Goal: Contribute content: Add original content to the website for others to see

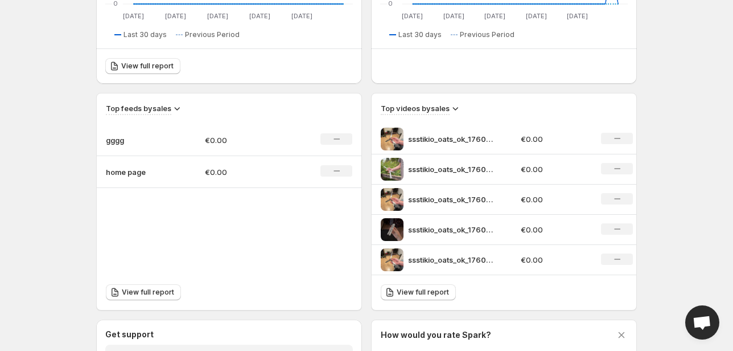
scroll to position [319, 0]
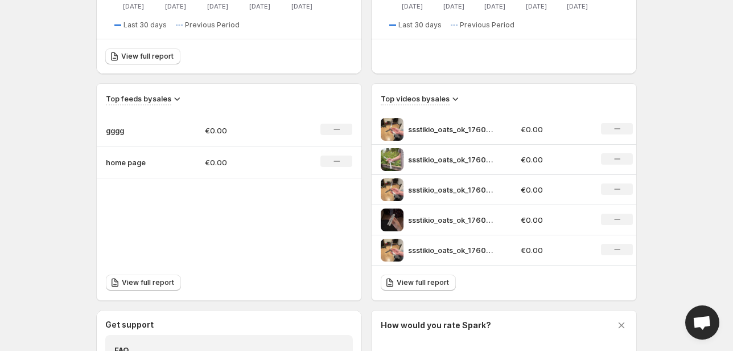
click at [501, 125] on div "ssstikio_oats_ok_1760287989847" at bounding box center [447, 129] width 133 height 23
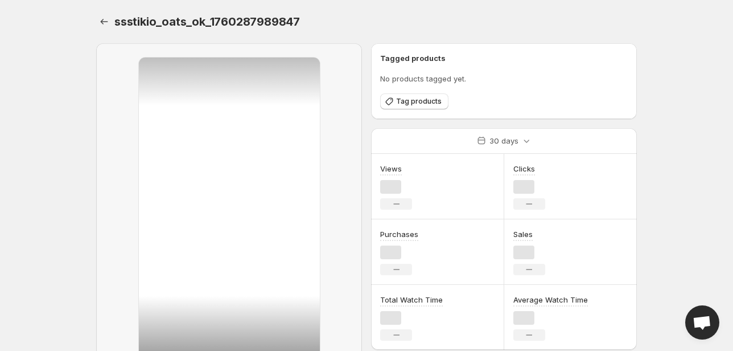
click at [612, 130] on div "30 days" at bounding box center [504, 141] width 266 height 26
click at [100, 22] on icon "Settings" at bounding box center [103, 21] width 11 height 11
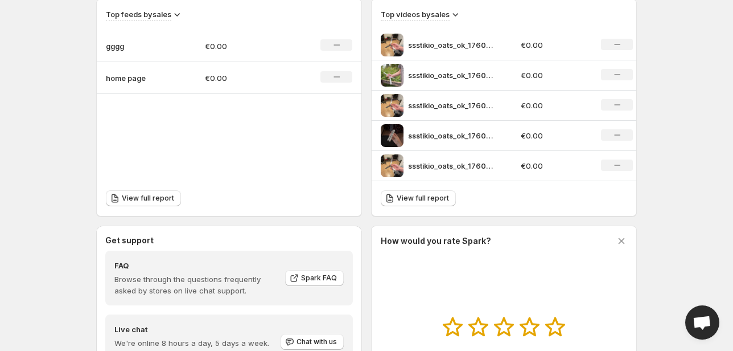
scroll to position [410, 0]
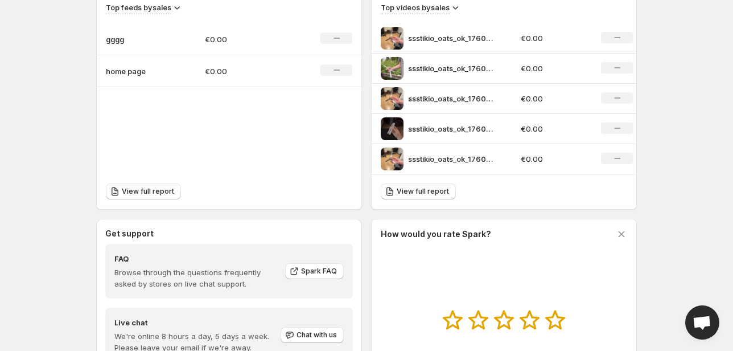
click at [511, 158] on div "ssstikio_oats_ok_1760287989847" at bounding box center [447, 158] width 133 height 23
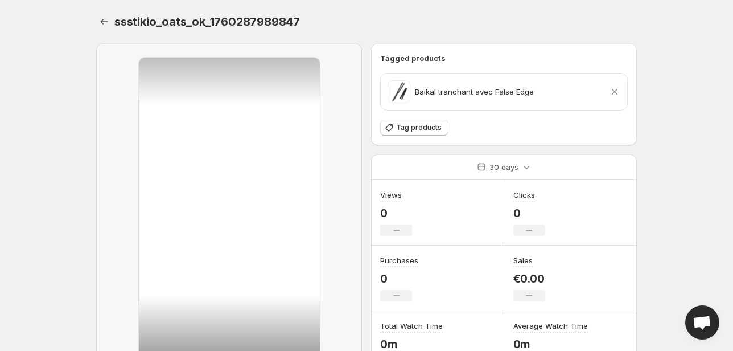
scroll to position [109, 0]
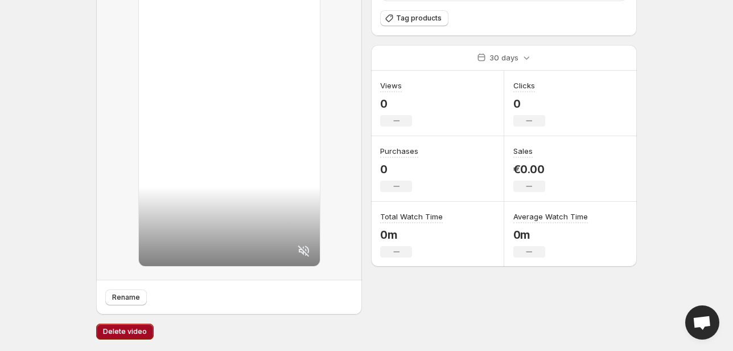
click at [130, 327] on span "Delete video" at bounding box center [125, 331] width 44 height 9
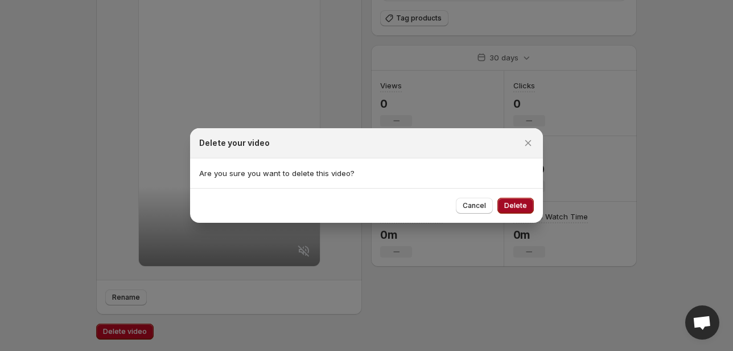
click at [519, 209] on button "Delete" at bounding box center [515, 206] width 36 height 16
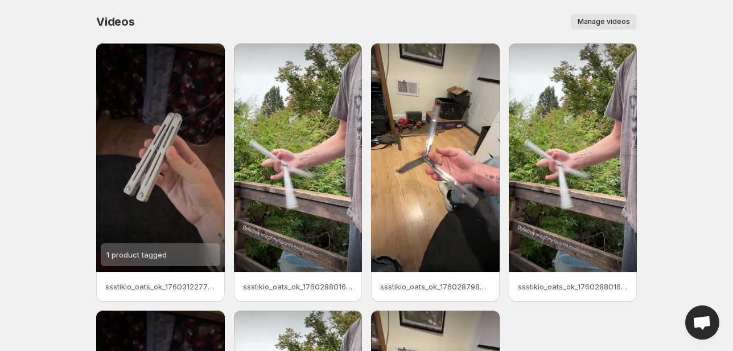
click at [598, 19] on span "Manage videos" at bounding box center [604, 21] width 52 height 9
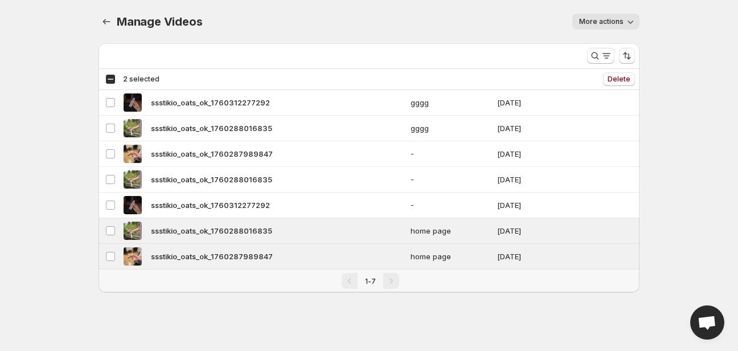
click at [619, 71] on div "Select all 7 videos 2 selected Delete Delete" at bounding box center [368, 79] width 541 height 20
click at [619, 77] on span "Delete" at bounding box center [618, 79] width 23 height 9
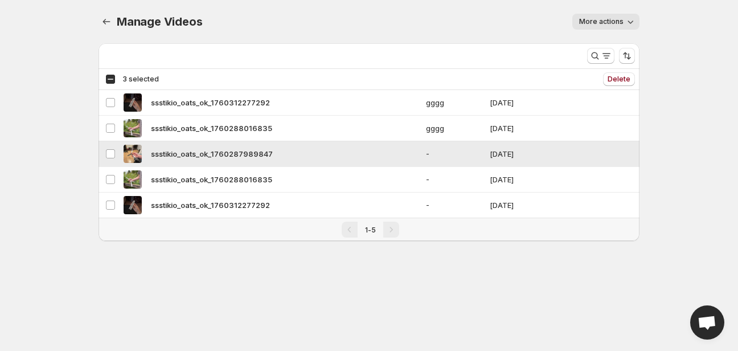
click at [217, 155] on span "ssstikio_oats_ok_1760287989847" at bounding box center [212, 153] width 122 height 11
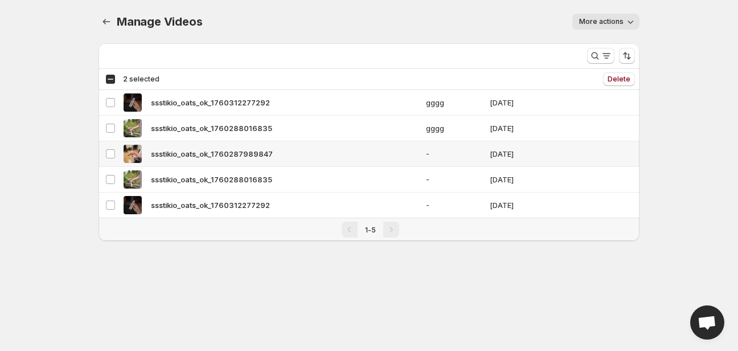
click at [342, 154] on div "ssstikio_oats_ok_1760287989847" at bounding box center [271, 154] width 295 height 18
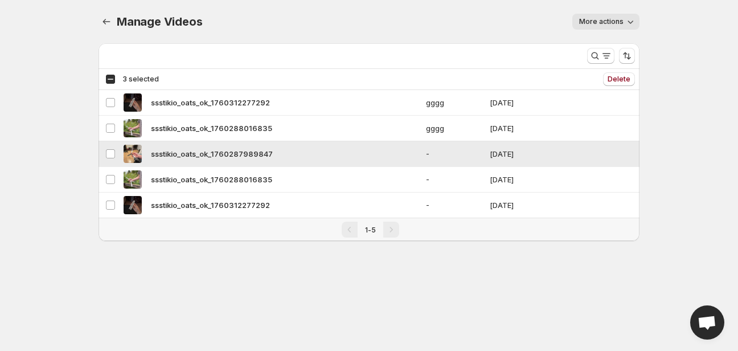
click at [428, 155] on span "-" at bounding box center [454, 153] width 57 height 11
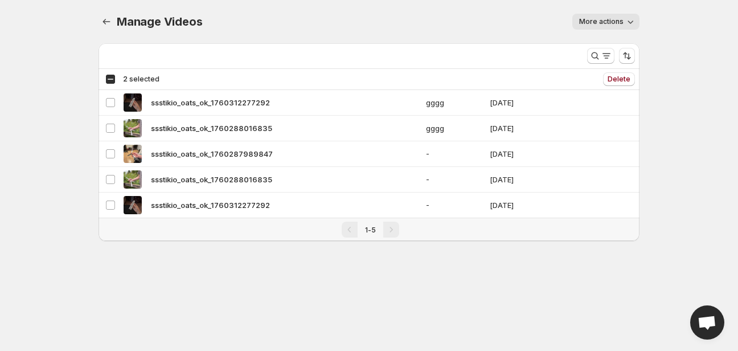
click at [609, 26] on button "More actions" at bounding box center [605, 22] width 67 height 16
click at [335, 73] on div "Delete" at bounding box center [401, 79] width 466 height 14
click at [109, 82] on div "Select all 5 videos 2 selected" at bounding box center [132, 79] width 54 height 10
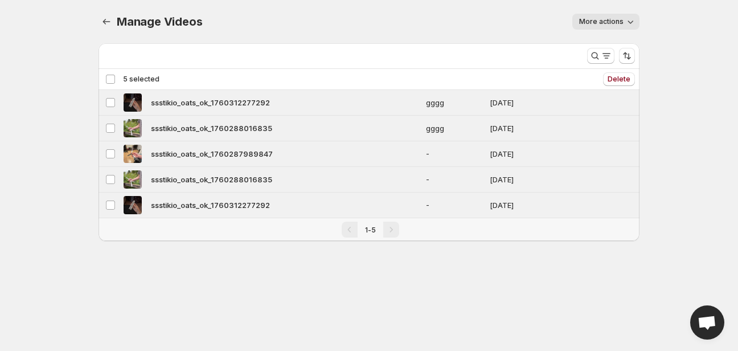
click at [107, 79] on div "Deselect all 5 videos 5 selected" at bounding box center [132, 79] width 54 height 10
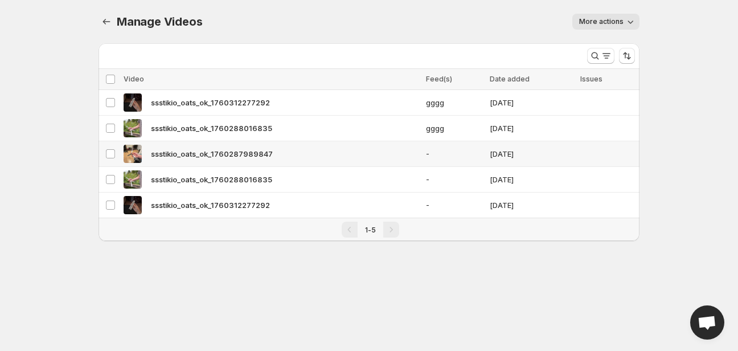
click at [177, 150] on span "ssstikio_oats_ok_1760287989847" at bounding box center [212, 153] width 122 height 11
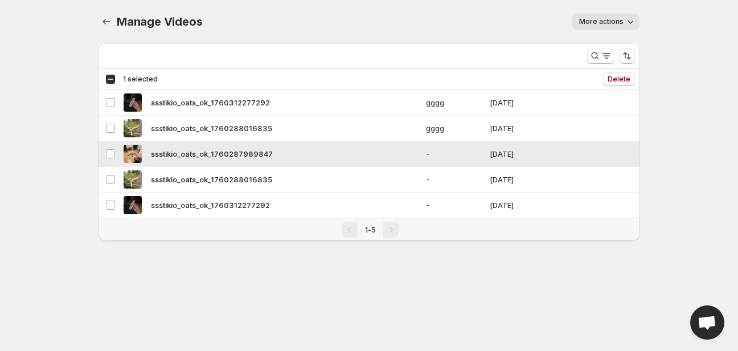
click at [177, 150] on span "ssstikio_oats_ok_1760287989847" at bounding box center [212, 153] width 122 height 11
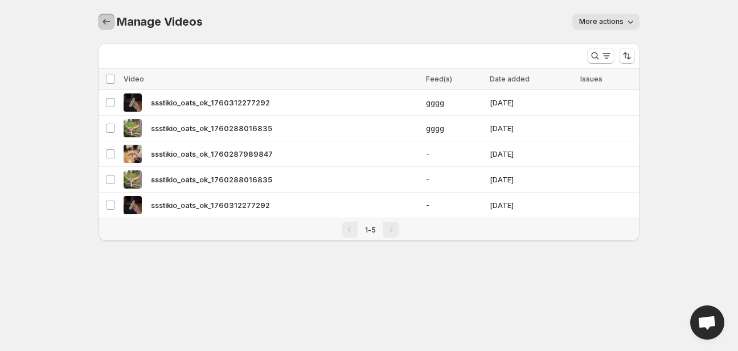
click at [105, 23] on icon "Manage Videos" at bounding box center [106, 21] width 11 height 11
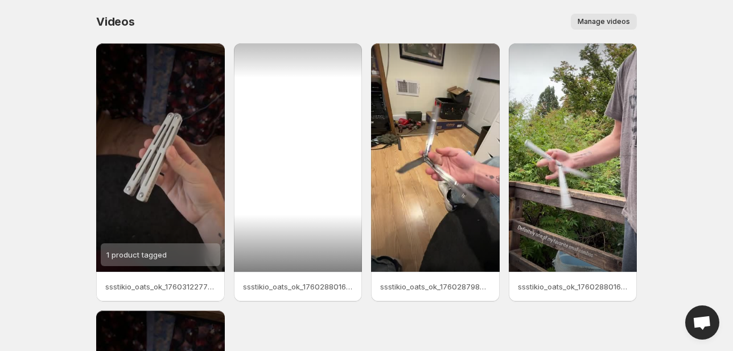
click at [295, 231] on div at bounding box center [298, 157] width 129 height 228
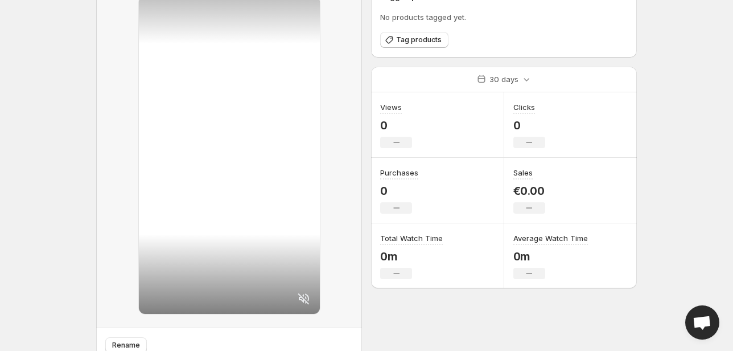
scroll to position [109, 0]
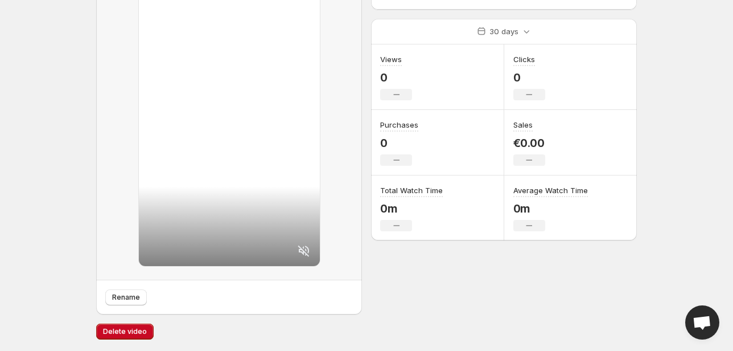
click at [122, 306] on div "Rename" at bounding box center [233, 301] width 257 height 25
click at [122, 301] on span "Rename" at bounding box center [126, 297] width 28 height 9
click at [130, 332] on span "Delete video" at bounding box center [125, 331] width 44 height 9
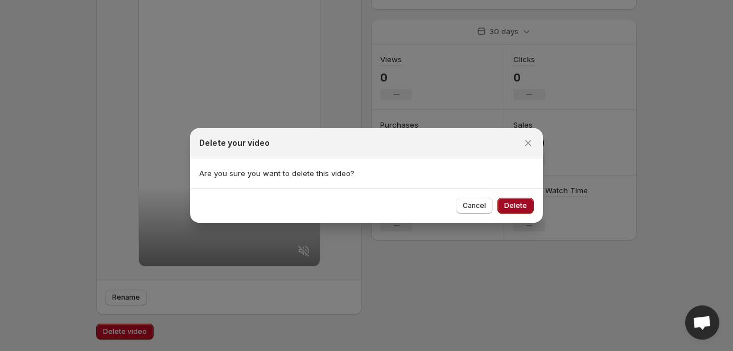
click at [520, 207] on span "Delete" at bounding box center [515, 205] width 23 height 9
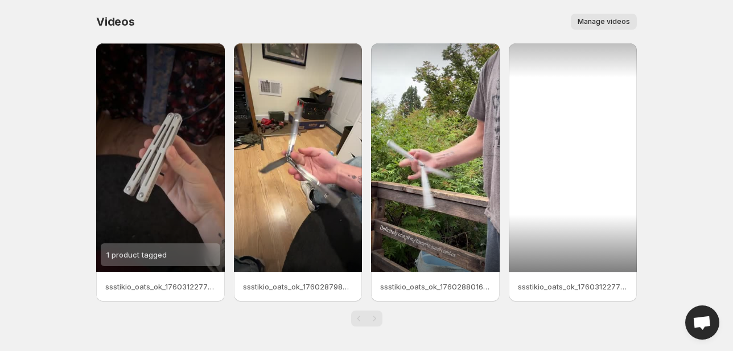
click at [565, 203] on div at bounding box center [573, 157] width 129 height 228
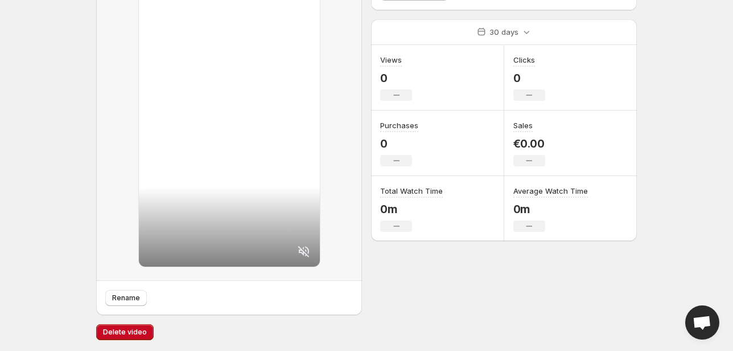
scroll to position [109, 0]
click at [132, 328] on span "Delete video" at bounding box center [125, 331] width 44 height 9
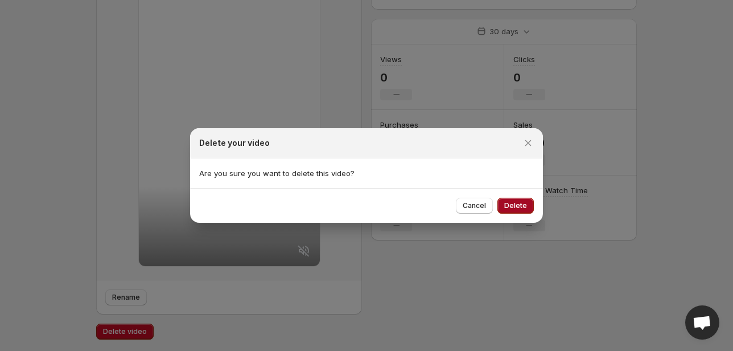
click at [519, 205] on span "Delete" at bounding box center [515, 205] width 23 height 9
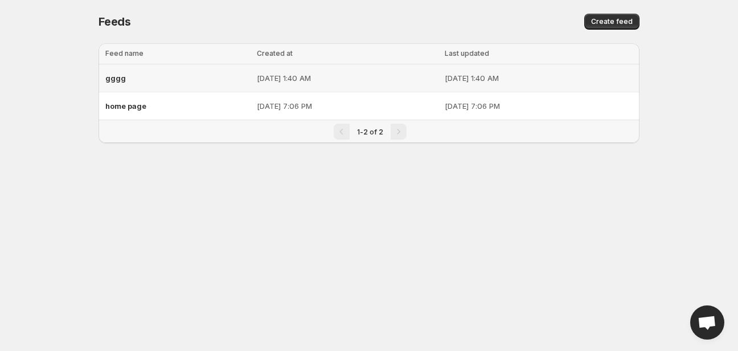
click at [147, 72] on div "gggg" at bounding box center [177, 78] width 145 height 20
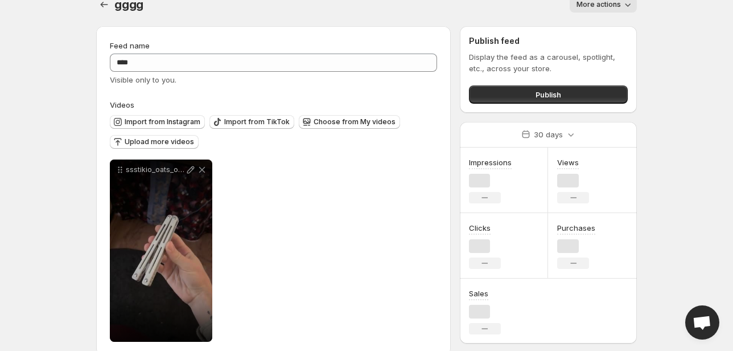
scroll to position [36, 0]
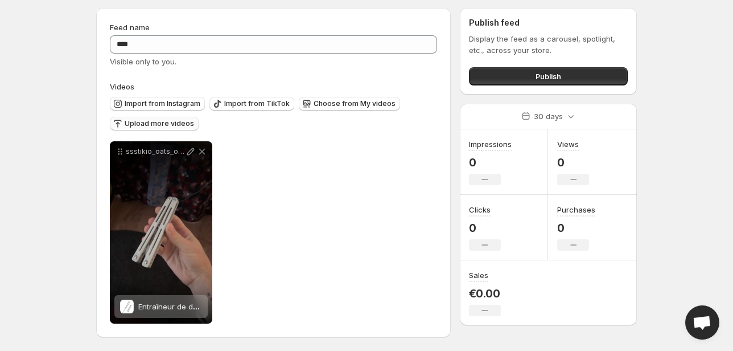
click at [152, 121] on span "Upload more videos" at bounding box center [159, 123] width 69 height 9
click at [299, 192] on div "**********" at bounding box center [273, 232] width 327 height 182
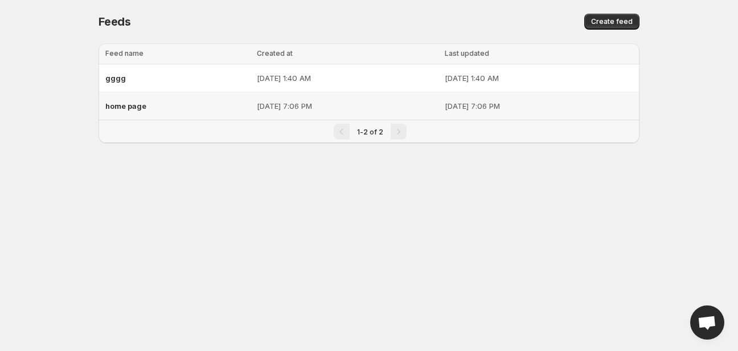
click at [155, 104] on div "home page" at bounding box center [177, 106] width 145 height 20
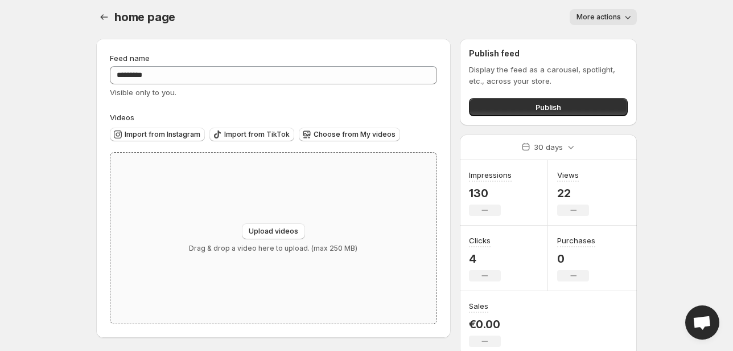
scroll to position [9, 0]
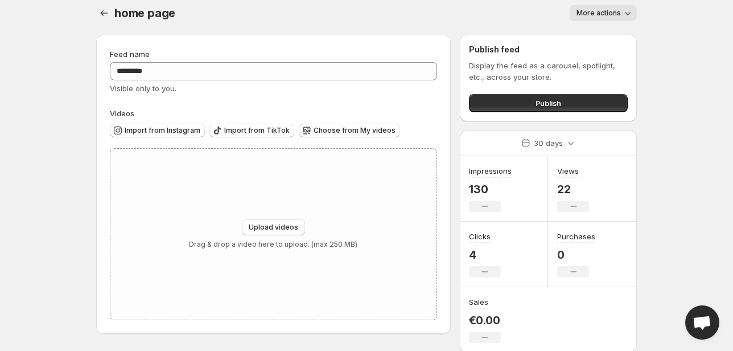
click at [616, 4] on div "home page. This page is ready home page More actions More actions More actions" at bounding box center [366, 12] width 541 height 43
click at [616, 16] on span "More actions" at bounding box center [599, 13] width 44 height 9
click at [587, 38] on span "Delete" at bounding box center [589, 36] width 23 height 9
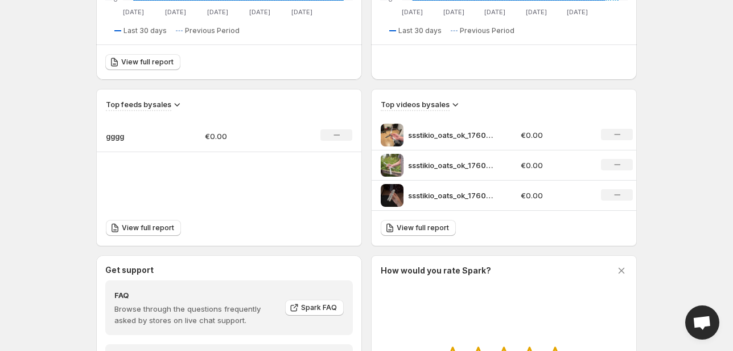
scroll to position [319, 0]
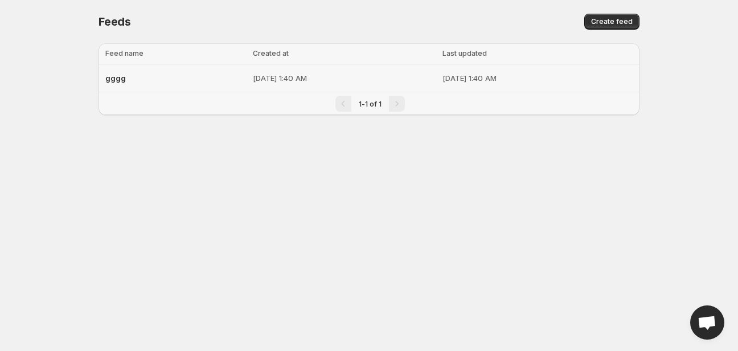
click at [249, 85] on td "[DATE] 1:40 AM" at bounding box center [344, 78] width 190 height 28
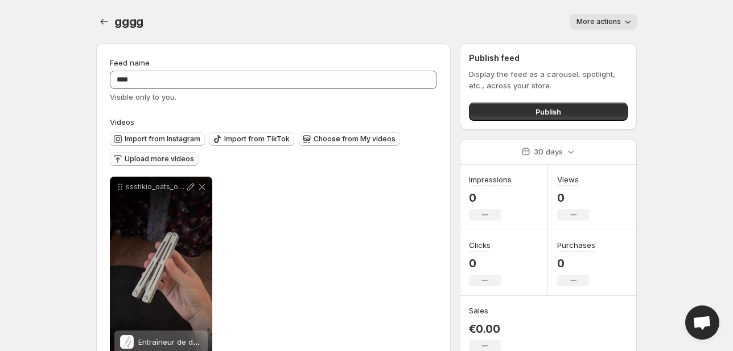
click at [151, 161] on span "Upload more videos" at bounding box center [159, 158] width 69 height 9
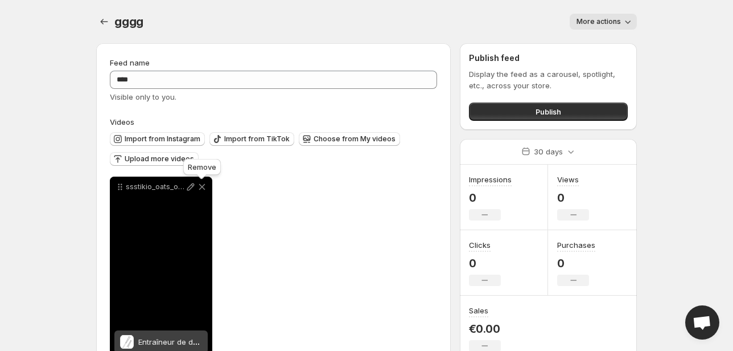
click at [201, 186] on icon at bounding box center [202, 187] width 6 height 6
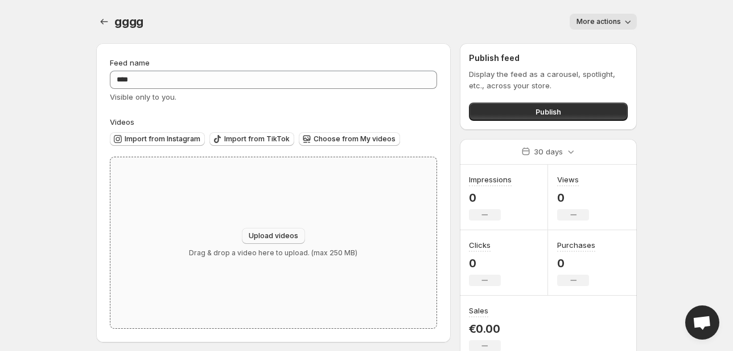
click at [271, 231] on button "Upload videos" at bounding box center [273, 236] width 63 height 16
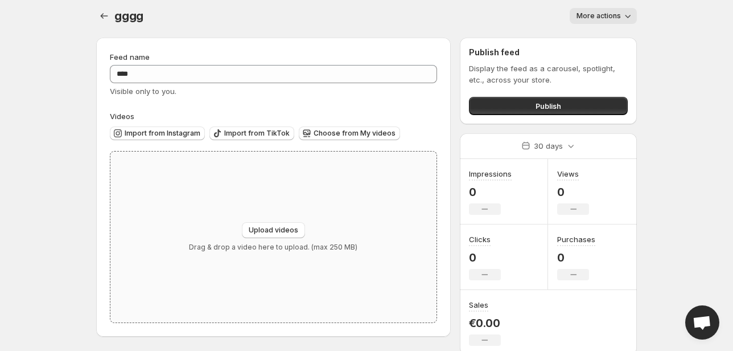
scroll to position [9, 0]
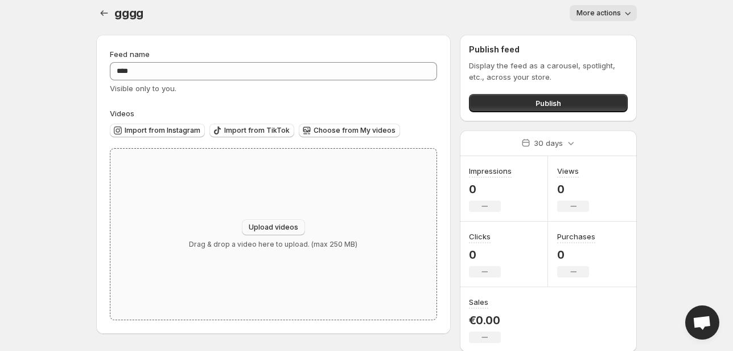
click at [264, 229] on span "Upload videos" at bounding box center [274, 227] width 50 height 9
type input "**********"
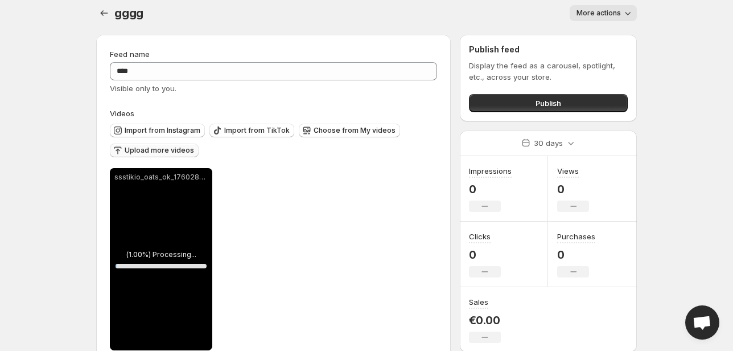
click at [161, 149] on span "Upload more videos" at bounding box center [159, 150] width 69 height 9
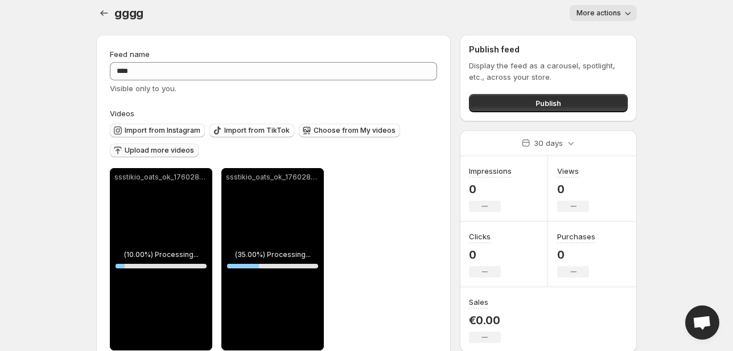
click at [155, 155] on span "Upload more videos" at bounding box center [159, 150] width 69 height 9
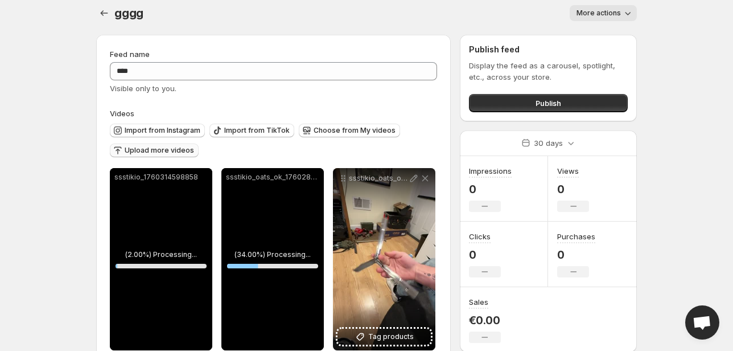
click at [163, 149] on span "Upload more videos" at bounding box center [159, 150] width 69 height 9
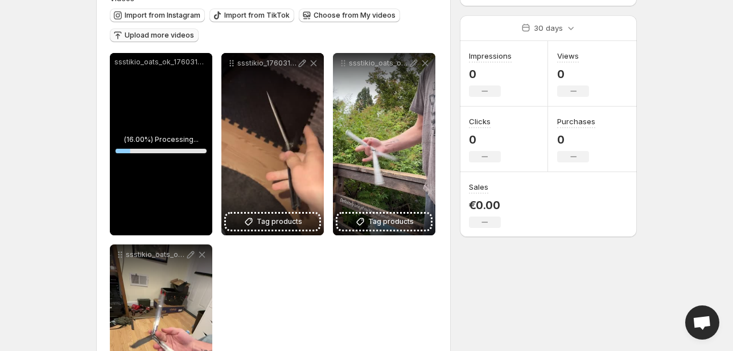
scroll to position [136, 0]
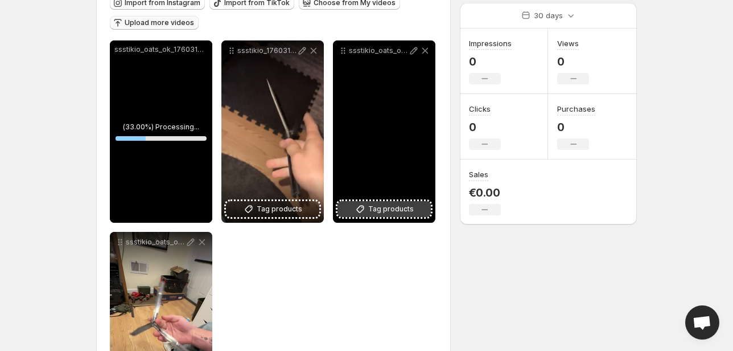
click at [380, 208] on span "Tag products" at bounding box center [391, 208] width 46 height 11
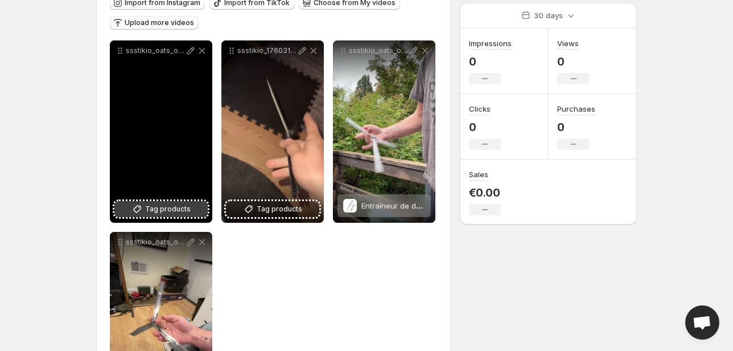
click at [162, 209] on span "Tag products" at bounding box center [168, 208] width 46 height 11
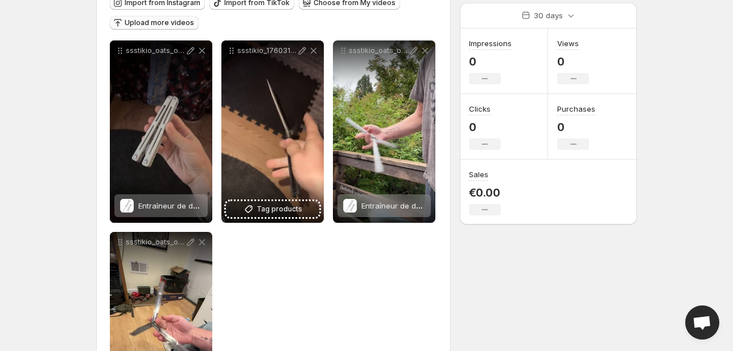
scroll to position [227, 0]
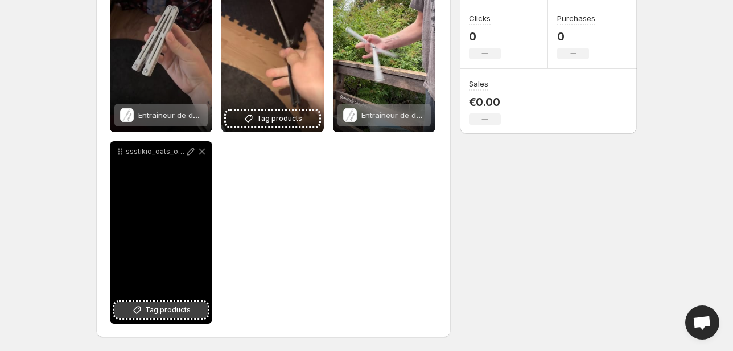
click at [162, 310] on span "Tag products" at bounding box center [168, 309] width 46 height 11
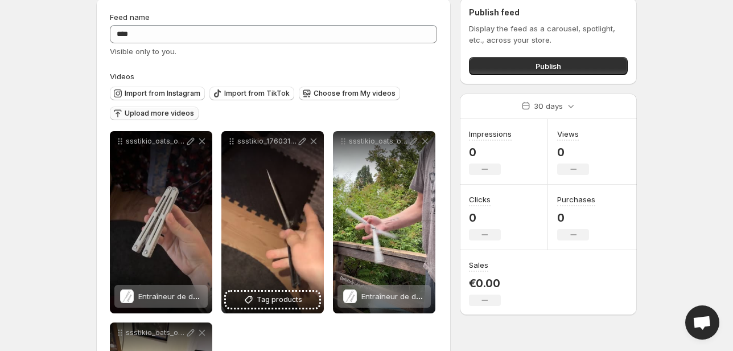
scroll to position [0, 0]
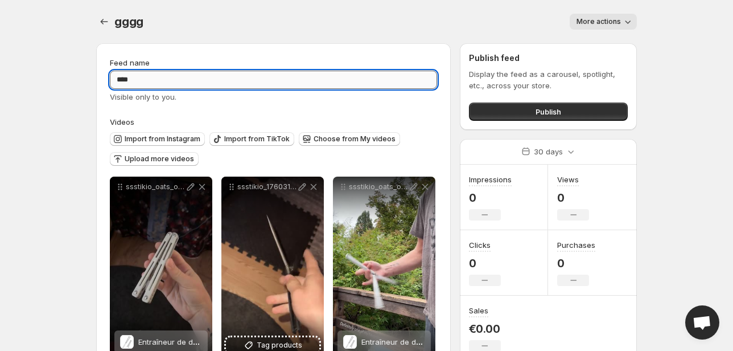
drag, startPoint x: 166, startPoint y: 84, endPoint x: 118, endPoint y: 85, distance: 47.2
click at [106, 85] on div "**********" at bounding box center [273, 303] width 355 height 520
type input "****"
click at [544, 111] on span "Publish" at bounding box center [549, 111] width 26 height 11
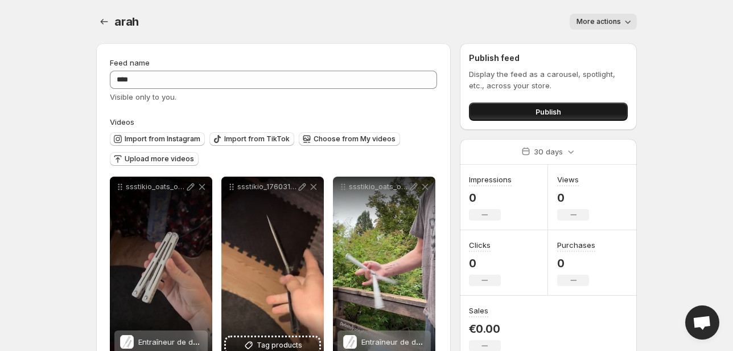
click at [549, 114] on span "Publish" at bounding box center [549, 111] width 26 height 11
